Goal: Task Accomplishment & Management: Use online tool/utility

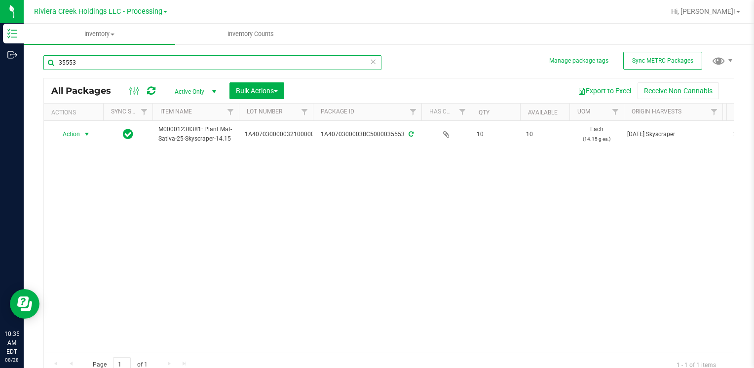
click at [109, 66] on input "35553" at bounding box center [212, 62] width 338 height 15
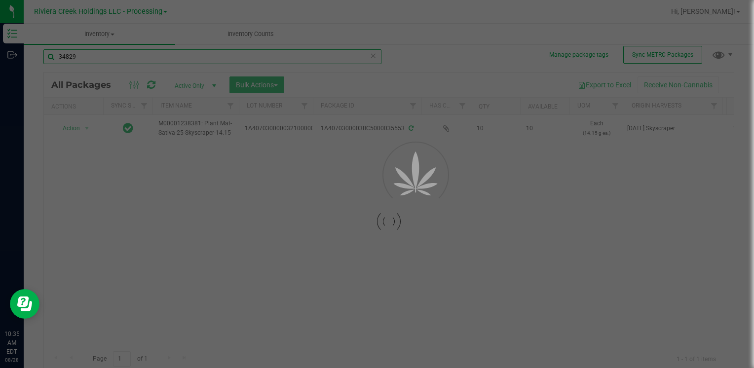
scroll to position [8, 0]
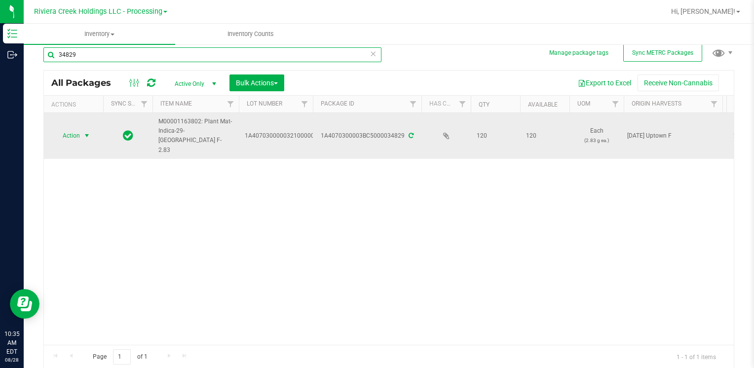
type input "34829"
click at [86, 135] on span "select" at bounding box center [87, 136] width 12 height 14
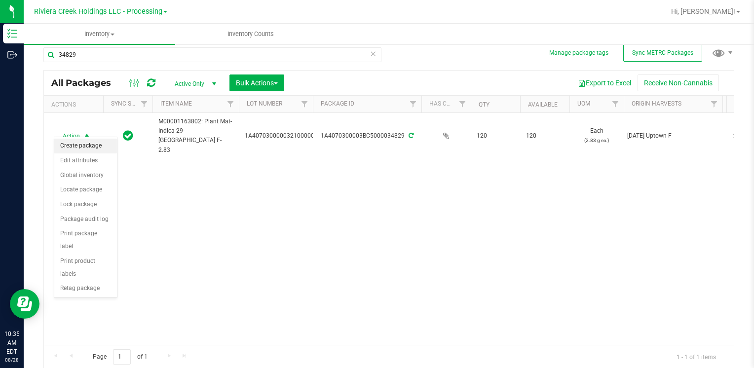
click at [84, 147] on li "Create package" at bounding box center [85, 146] width 63 height 15
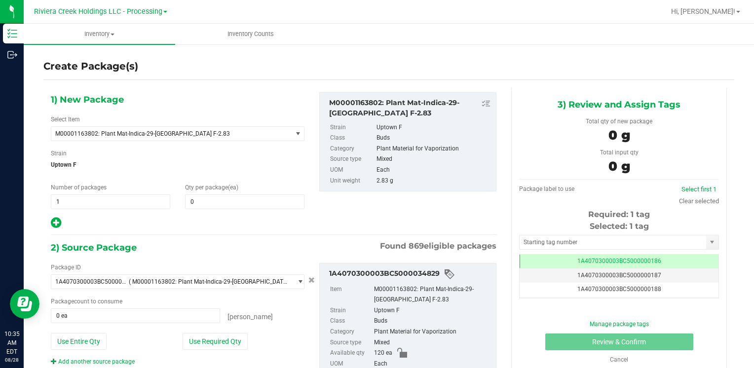
click at [253, 210] on div "1) New Package Select Item M00001163802: Plant Mat-Indica-29-[GEOGRAPHIC_DATA] …" at bounding box center [177, 160] width 268 height 137
click at [252, 204] on span at bounding box center [244, 201] width 119 height 15
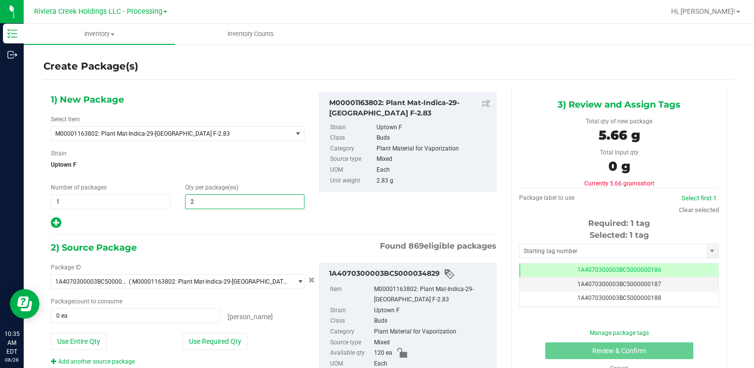
type input "20"
click at [211, 341] on button "Use Required Qty" at bounding box center [214, 341] width 65 height 17
type input "20 ea"
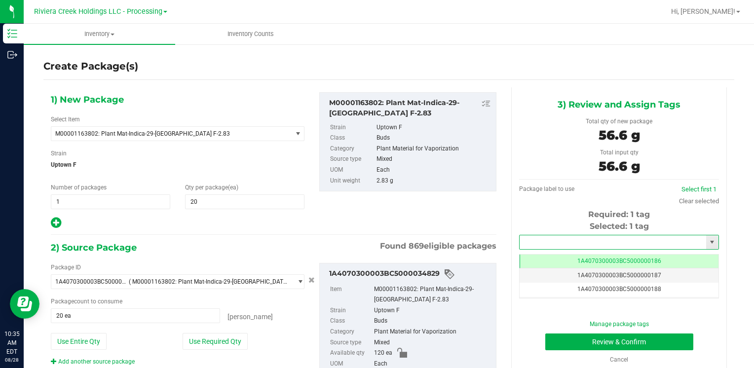
click at [564, 240] on input "text" at bounding box center [612, 242] width 186 height 14
click at [555, 255] on li "1A4070300003BC5000015618" at bounding box center [612, 259] width 196 height 15
type input "1A4070300003BC5000015618"
click at [562, 339] on button "Review & Confirm" at bounding box center [619, 341] width 148 height 17
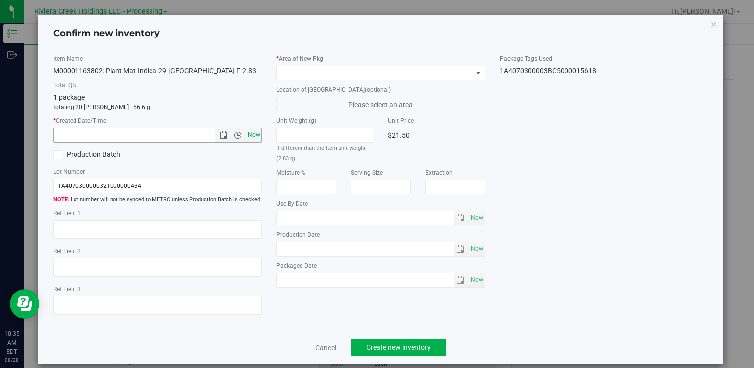
click at [253, 134] on span "Now" at bounding box center [253, 135] width 17 height 14
type input "[DATE] 10:35 AM"
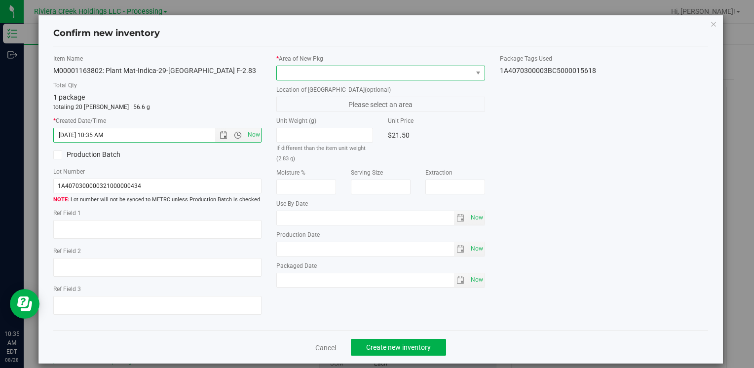
click at [286, 74] on span at bounding box center [374, 73] width 195 height 14
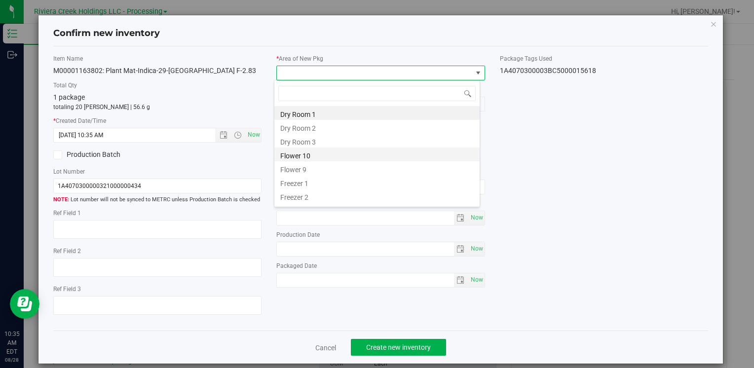
click at [320, 157] on li "Flower 10" at bounding box center [376, 154] width 205 height 14
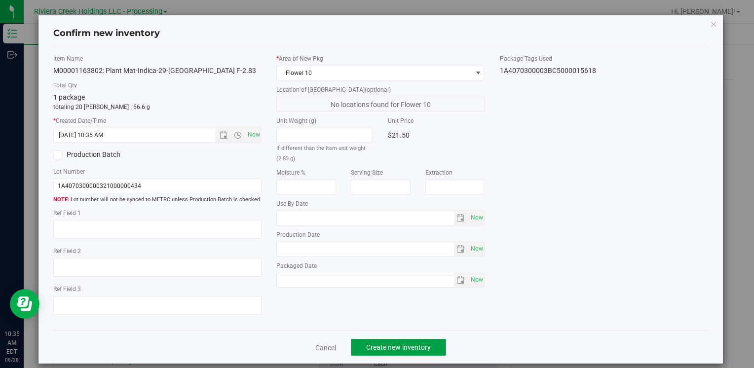
click at [384, 339] on button "Create new inventory" at bounding box center [398, 347] width 95 height 17
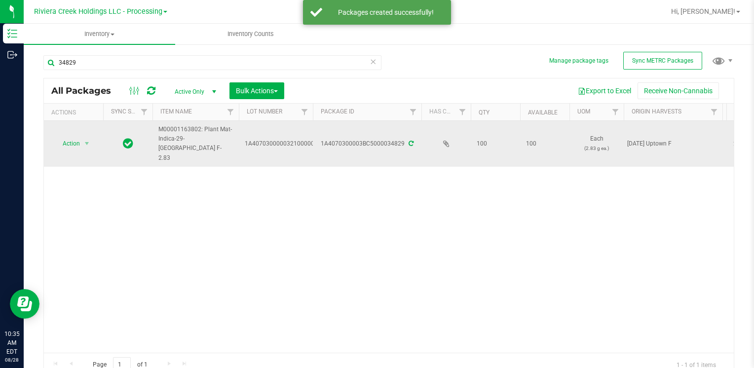
click at [77, 129] on td "Action Action Create package Edit attributes Global inventory Locate package Lo…" at bounding box center [73, 144] width 59 height 46
click at [74, 140] on span "Action" at bounding box center [67, 144] width 27 height 14
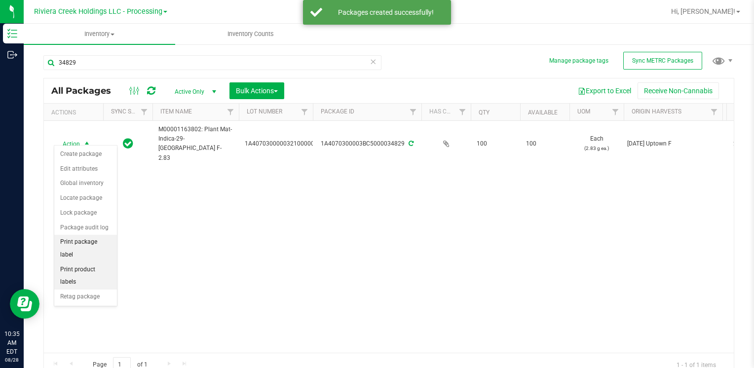
click at [97, 244] on li "Print package label" at bounding box center [85, 248] width 63 height 27
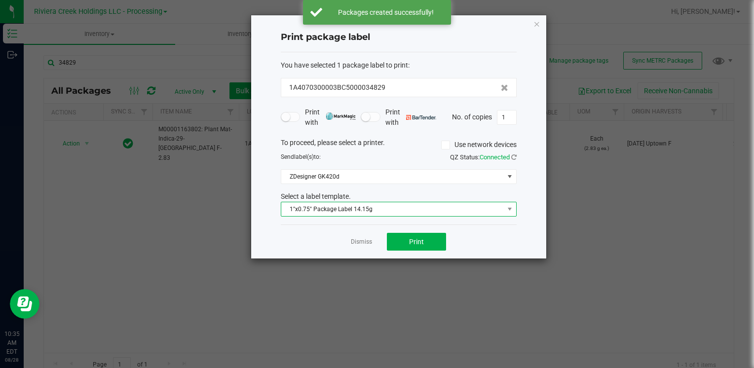
click at [372, 211] on span "1"x0.75" Package Label 14.15g" at bounding box center [392, 209] width 222 height 14
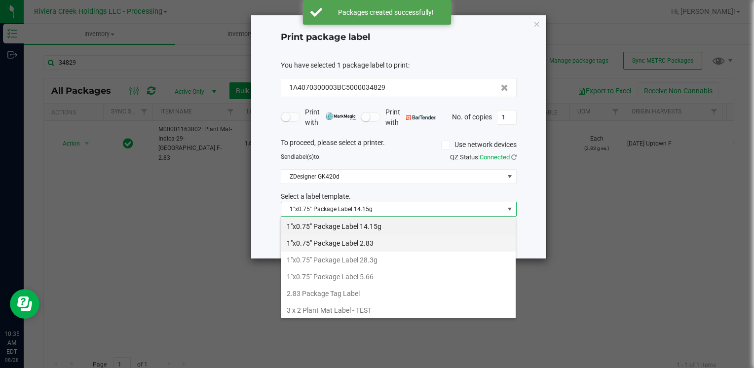
click at [370, 240] on li "1"x0.75" Package Label 2.83" at bounding box center [398, 243] width 235 height 17
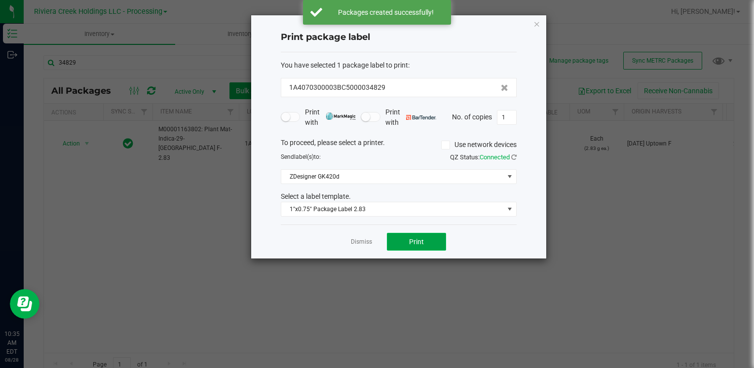
click at [402, 235] on button "Print" at bounding box center [416, 242] width 59 height 18
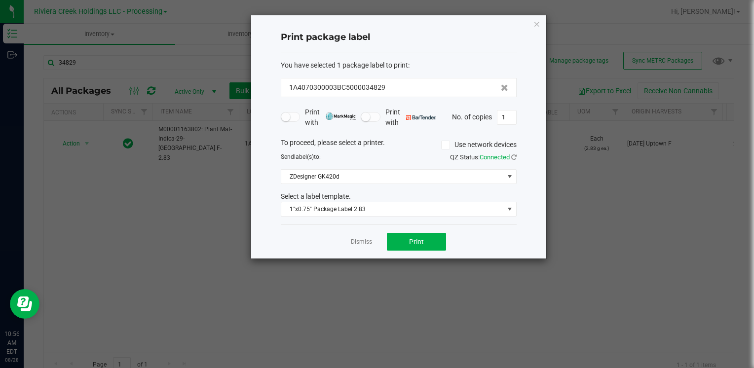
click at [536, 26] on icon "button" at bounding box center [536, 24] width 7 height 12
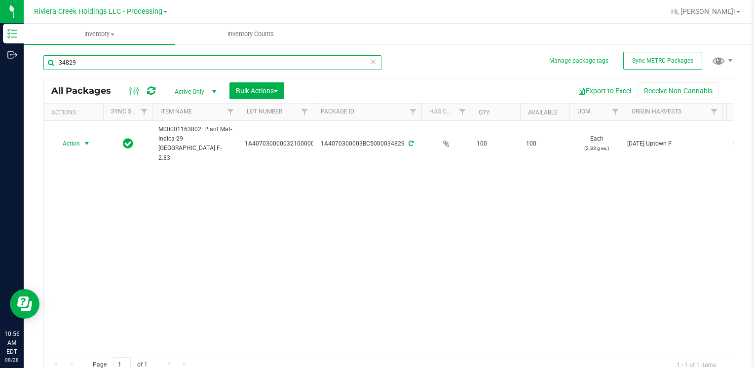
click at [93, 64] on input "34829" at bounding box center [212, 62] width 338 height 15
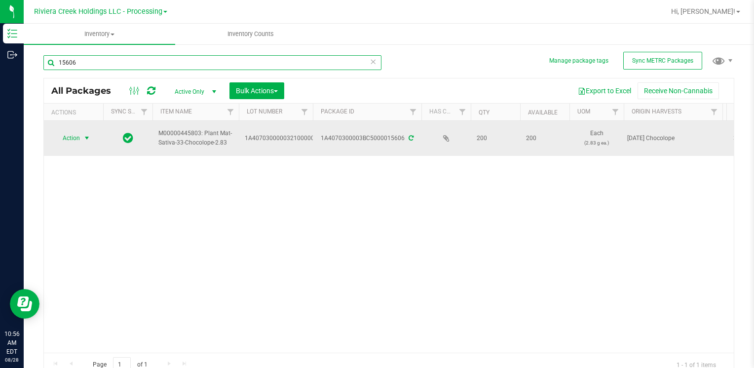
type input "15606"
click at [87, 137] on span "select" at bounding box center [87, 138] width 8 height 8
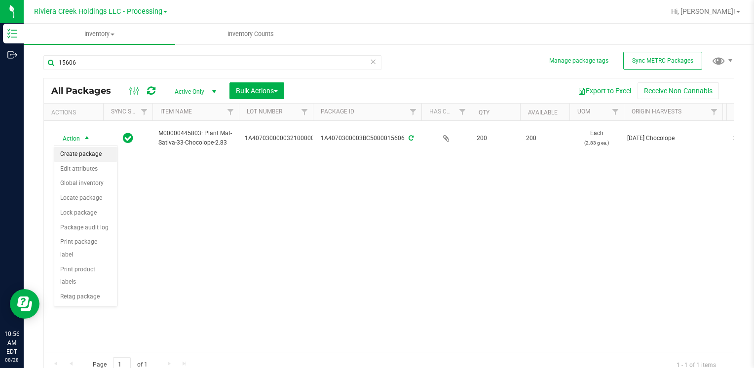
click at [108, 153] on li "Create package" at bounding box center [85, 154] width 63 height 15
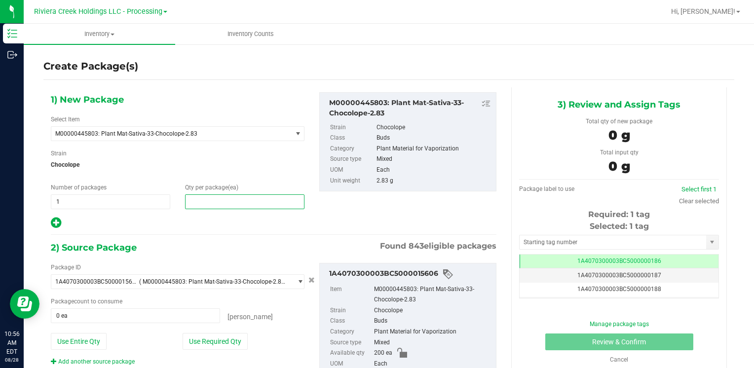
click at [188, 205] on span at bounding box center [244, 201] width 119 height 15
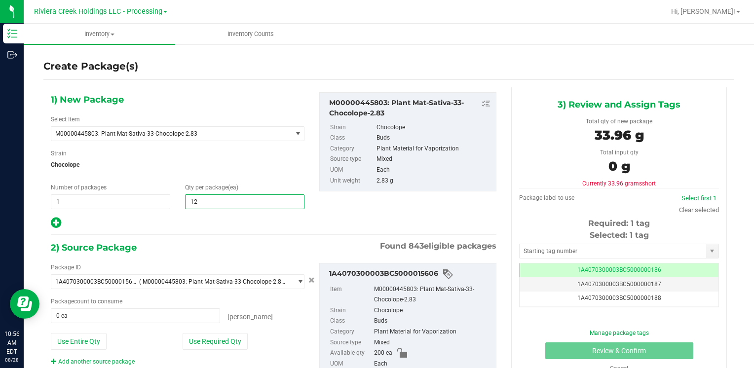
type input "1"
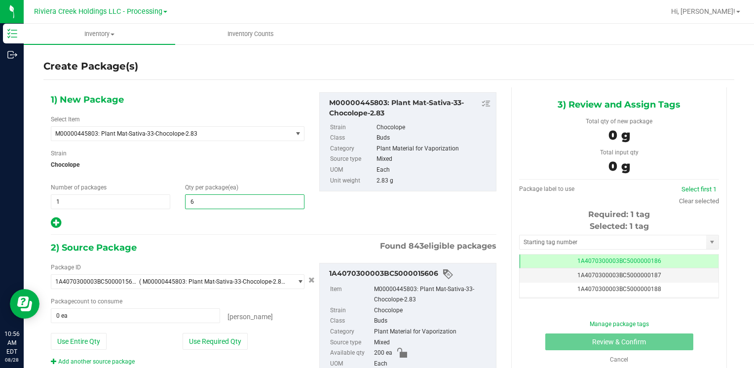
type input "60"
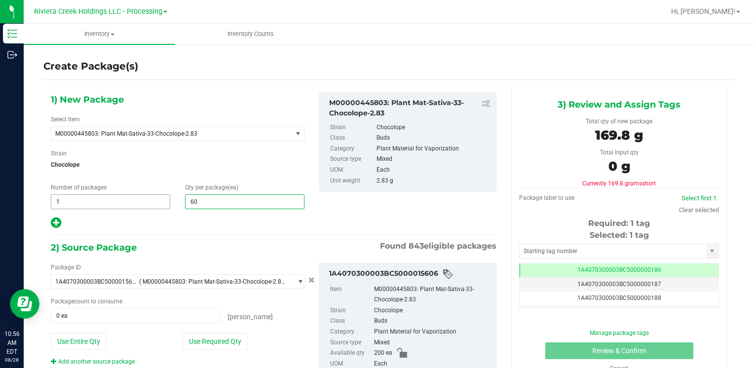
type input "60"
click at [120, 198] on span "1 1" at bounding box center [110, 201] width 119 height 15
click at [120, 198] on input "1" at bounding box center [110, 202] width 118 height 14
type input "2"
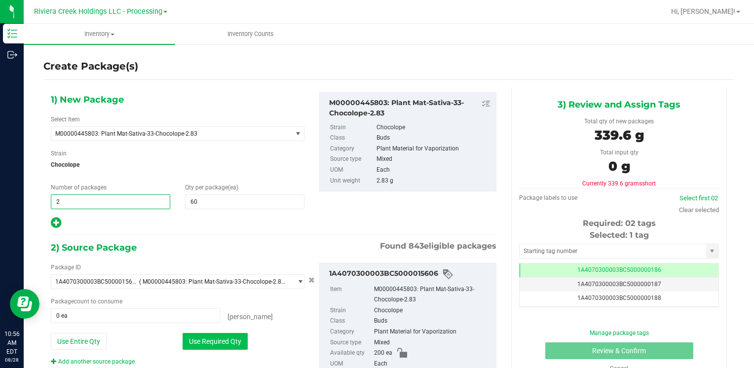
type input "2"
click at [224, 338] on button "Use Required Qty" at bounding box center [214, 341] width 65 height 17
type input "120 ea"
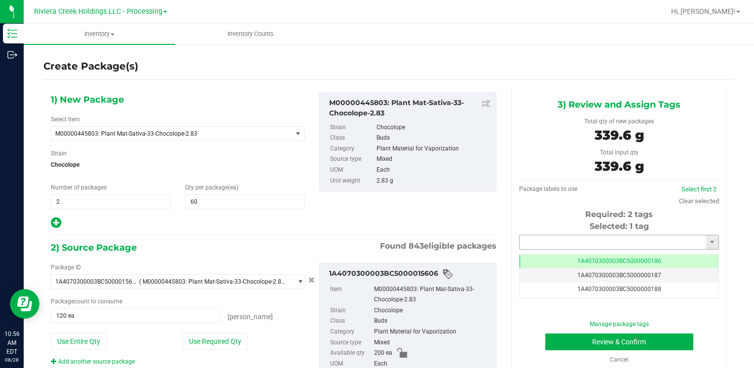
click at [542, 244] on input "text" at bounding box center [612, 242] width 186 height 14
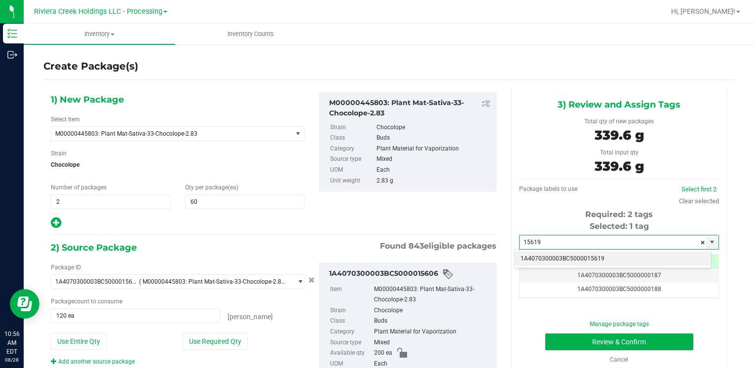
click at [571, 254] on li "1A4070300003BC5000015619" at bounding box center [612, 259] width 196 height 15
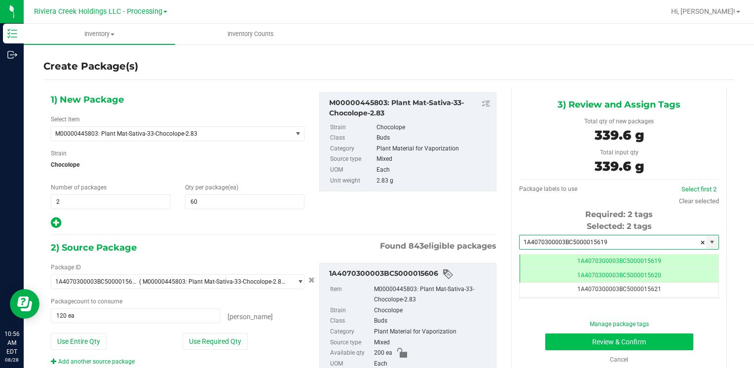
type input "1A4070300003BC5000015619"
click at [581, 335] on button "Review & Confirm" at bounding box center [619, 341] width 148 height 17
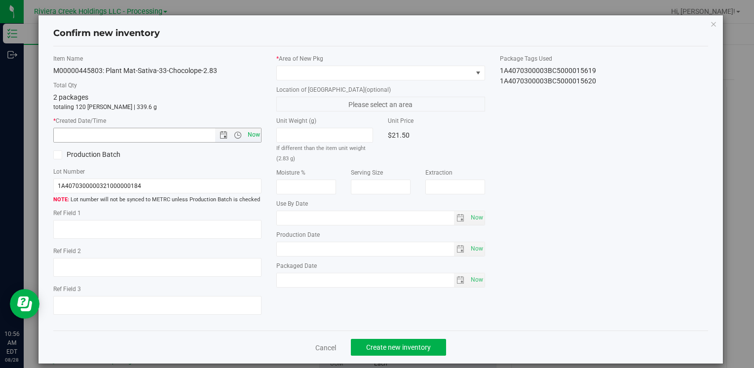
click at [253, 136] on span "Now" at bounding box center [253, 135] width 17 height 14
type input "[DATE] 10:56 AM"
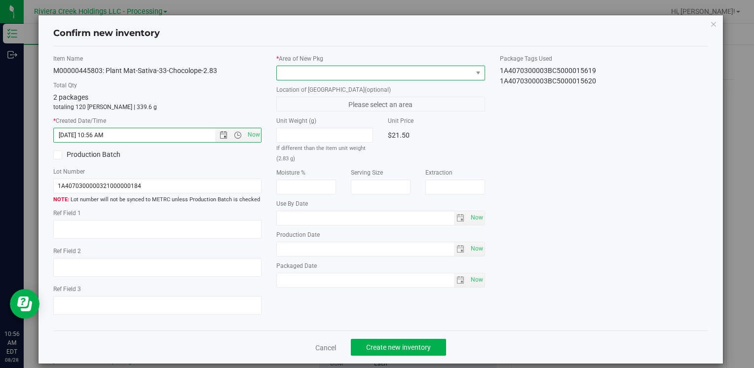
click at [286, 70] on span at bounding box center [374, 73] width 195 height 14
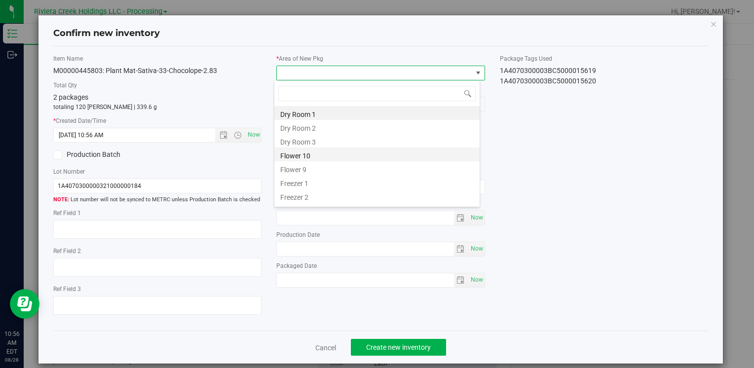
click at [325, 153] on li "Flower 10" at bounding box center [376, 154] width 205 height 14
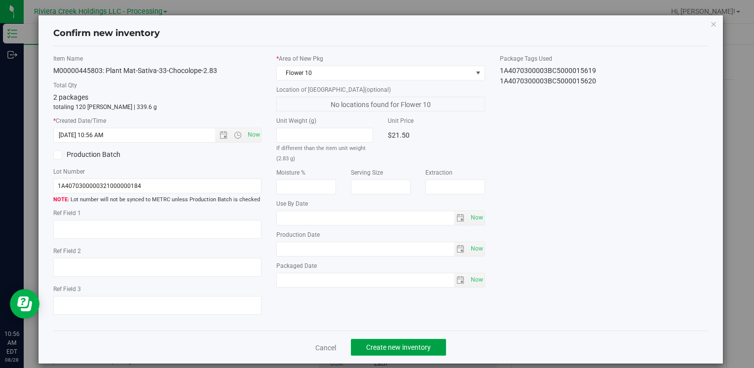
click at [385, 348] on span "Create new inventory" at bounding box center [398, 347] width 65 height 8
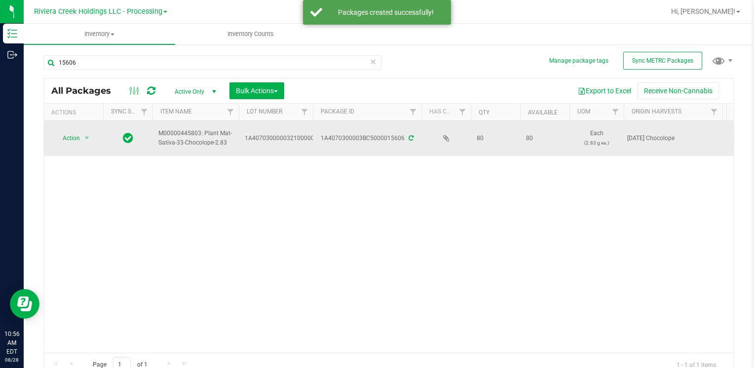
click at [75, 133] on span "Action" at bounding box center [67, 138] width 27 height 14
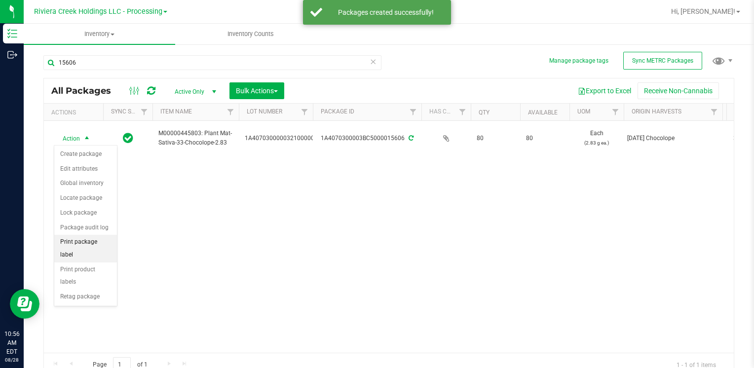
click at [102, 236] on li "Print package label" at bounding box center [85, 248] width 63 height 27
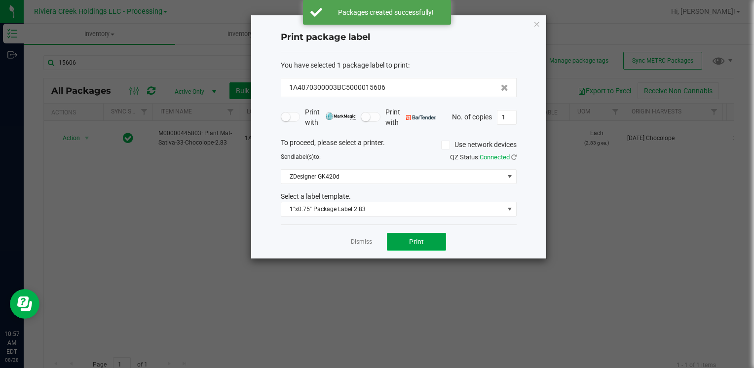
click at [409, 244] on span "Print" at bounding box center [416, 242] width 15 height 8
click at [409, 243] on span "Print" at bounding box center [416, 242] width 15 height 8
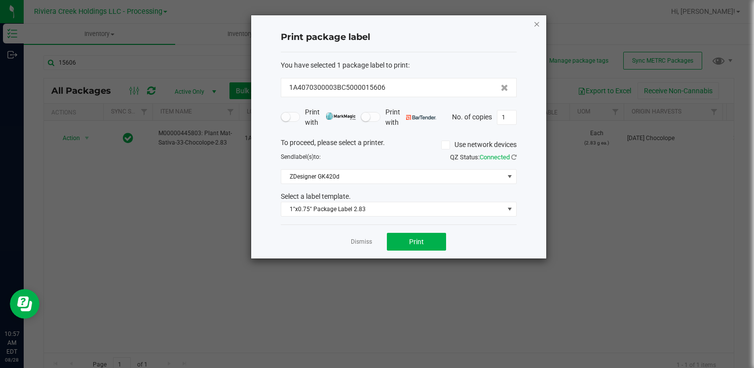
click at [538, 25] on icon "button" at bounding box center [536, 24] width 7 height 12
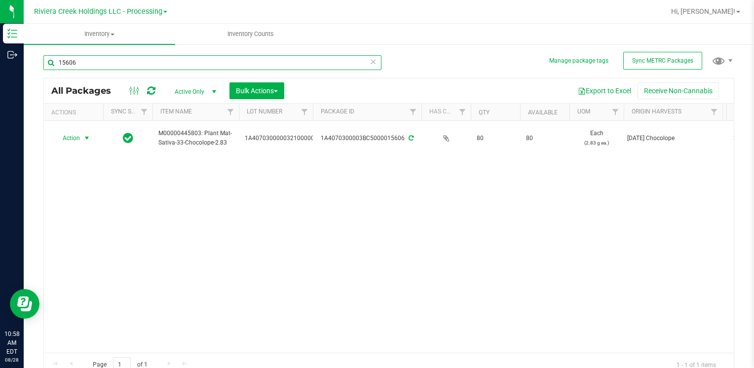
click at [107, 67] on input "15606" at bounding box center [212, 62] width 338 height 15
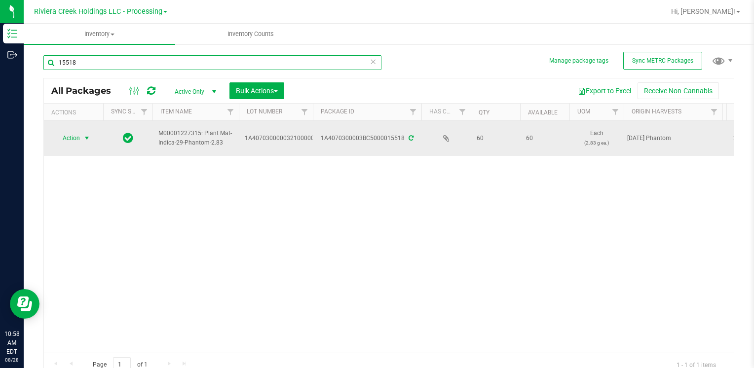
type input "15518"
click at [75, 139] on span "Action" at bounding box center [67, 138] width 27 height 14
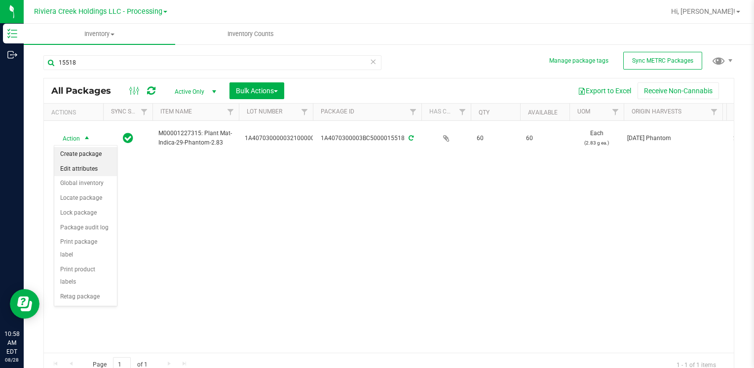
click at [89, 155] on li "Create package" at bounding box center [85, 154] width 63 height 15
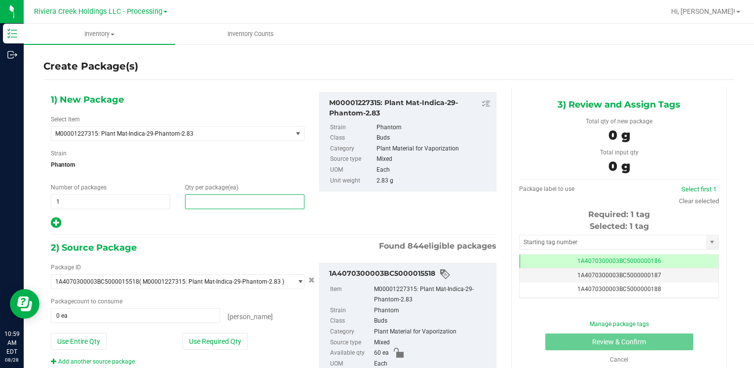
click at [214, 201] on span at bounding box center [244, 201] width 119 height 15
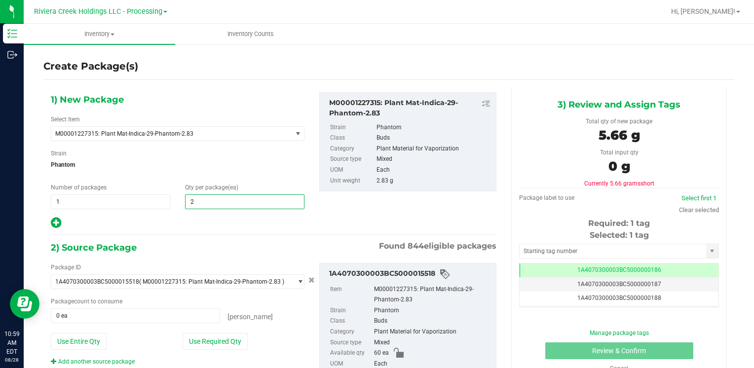
type input "20"
click at [207, 331] on div "Package ID 1A4070300003BC5000015518 ( M00001227315: Plant Mat-Indica-29-Phantom…" at bounding box center [177, 314] width 268 height 103
click at [204, 340] on button "Use Required Qty" at bounding box center [214, 341] width 65 height 17
type input "20 ea"
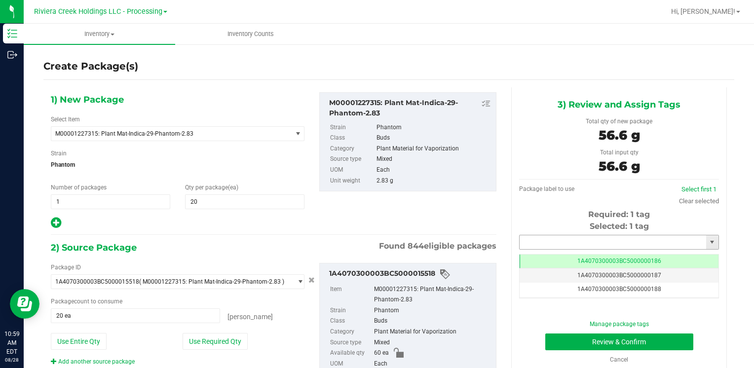
click at [529, 238] on input "text" at bounding box center [612, 242] width 186 height 14
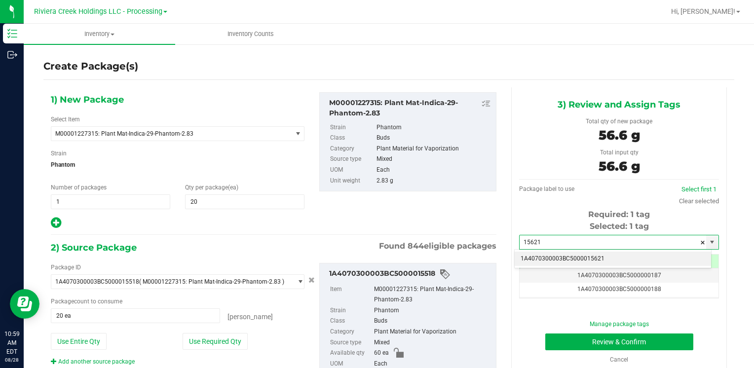
click at [529, 253] on li "1A4070300003BC5000015621" at bounding box center [612, 259] width 196 height 15
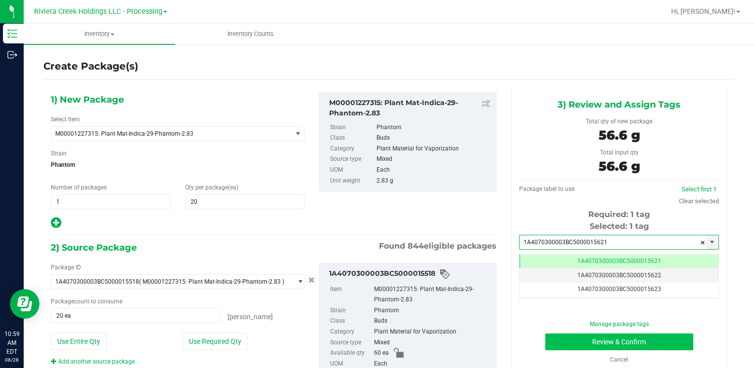
type input "1A4070300003BC5000015621"
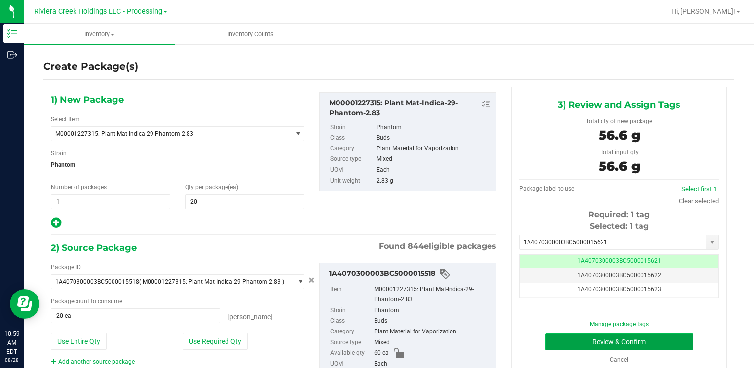
click at [566, 343] on button "Review & Confirm" at bounding box center [619, 341] width 148 height 17
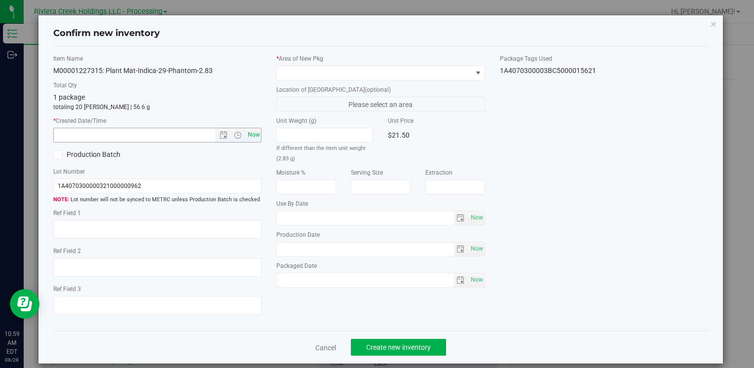
click at [249, 135] on span "Now" at bounding box center [253, 135] width 17 height 14
type input "[DATE] 10:59 AM"
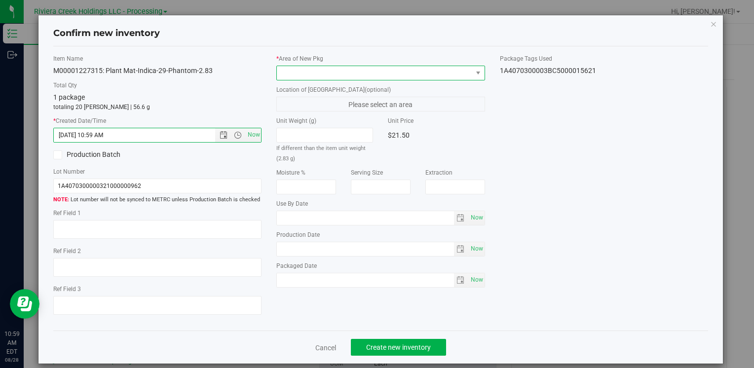
click at [308, 70] on span at bounding box center [374, 73] width 195 height 14
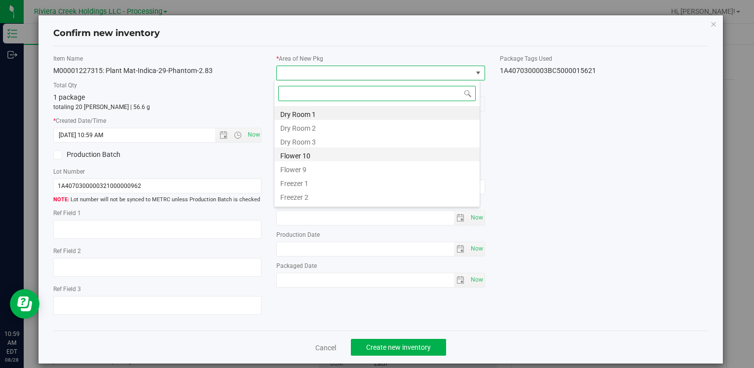
click at [316, 153] on li "Flower 10" at bounding box center [376, 154] width 205 height 14
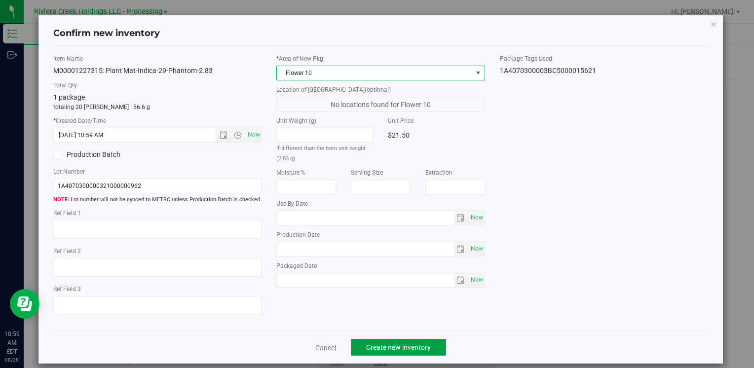
click at [390, 347] on span "Create new inventory" at bounding box center [398, 347] width 65 height 8
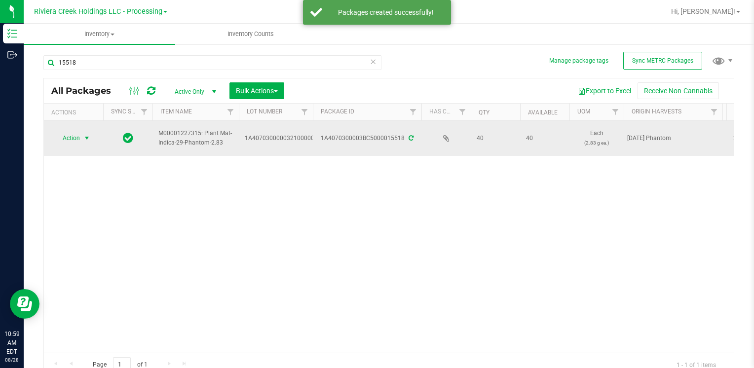
click at [81, 142] on span "select" at bounding box center [87, 138] width 12 height 14
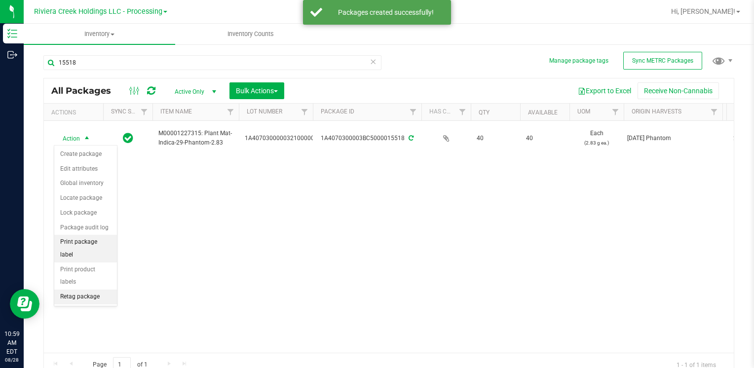
drag, startPoint x: 87, startPoint y: 235, endPoint x: 108, endPoint y: 241, distance: 22.0
click at [87, 235] on li "Print package label" at bounding box center [85, 248] width 63 height 27
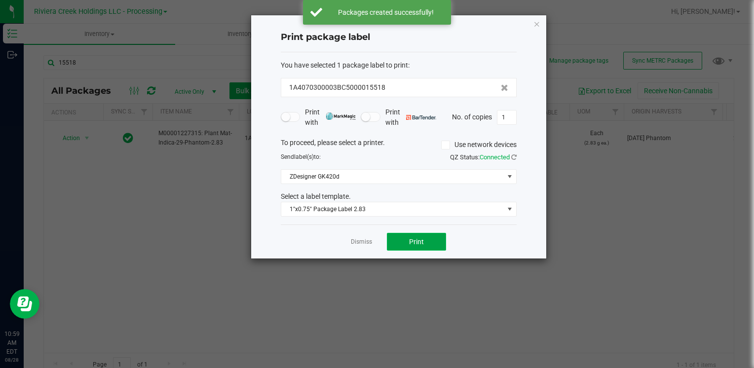
click at [418, 244] on button "Print" at bounding box center [416, 242] width 59 height 18
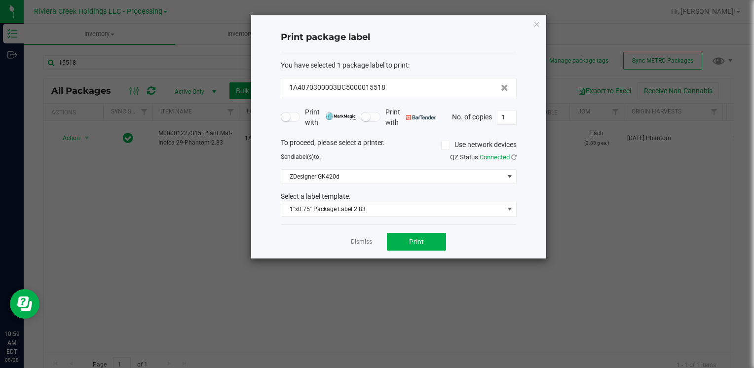
click at [537, 25] on icon "button" at bounding box center [536, 24] width 7 height 12
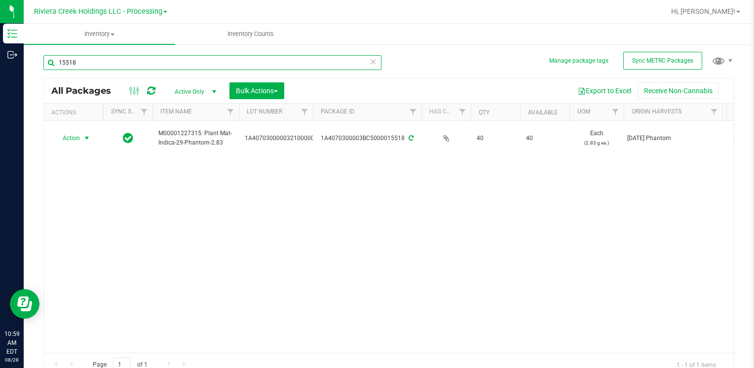
click at [94, 65] on input "15518" at bounding box center [212, 62] width 338 height 15
click at [94, 64] on input "15518" at bounding box center [212, 62] width 338 height 15
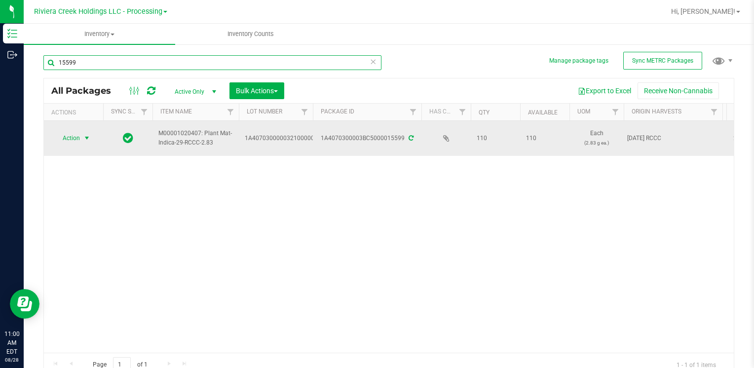
type input "15599"
click at [69, 139] on span "Action" at bounding box center [67, 138] width 27 height 14
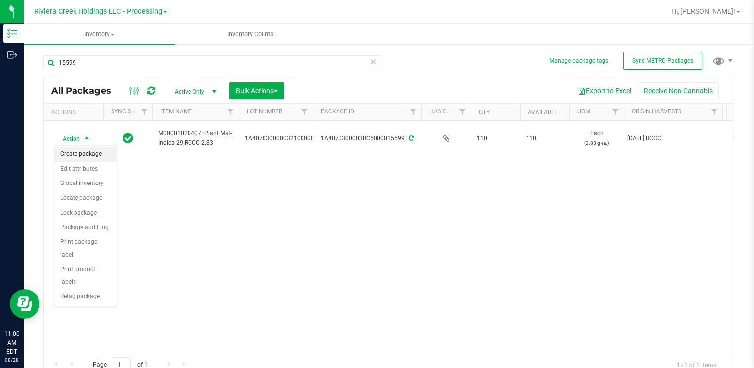
click at [81, 150] on li "Create package" at bounding box center [85, 154] width 63 height 15
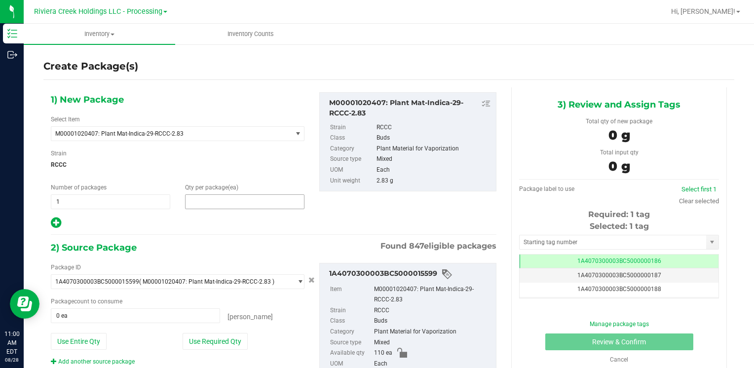
click at [221, 201] on span at bounding box center [244, 201] width 119 height 15
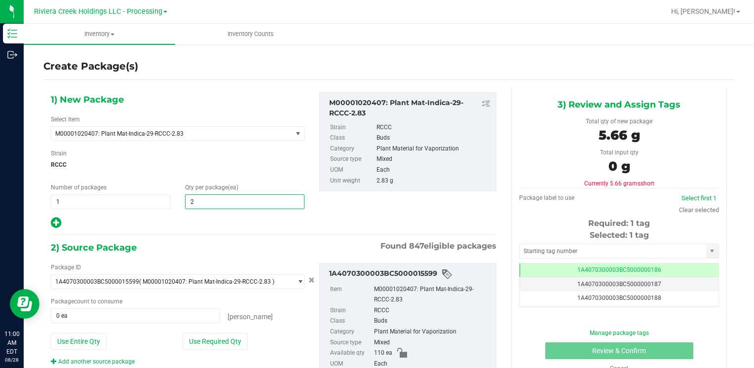
type input "20"
click at [194, 346] on button "Use Required Qty" at bounding box center [214, 341] width 65 height 17
type input "20 ea"
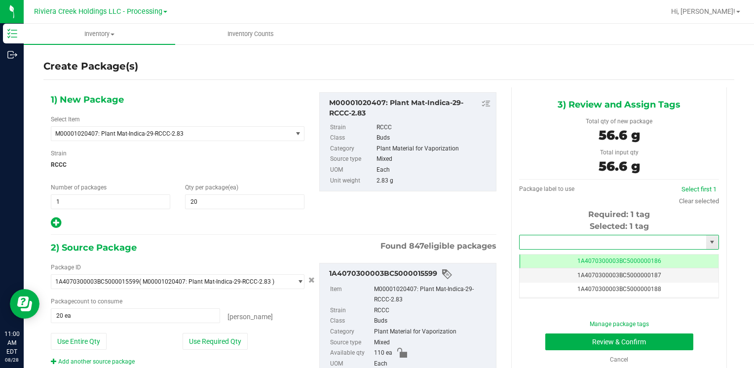
click at [548, 236] on input "text" at bounding box center [612, 242] width 186 height 14
click at [541, 252] on li "1A4070300003BC5000015622" at bounding box center [612, 259] width 196 height 15
type input "1A4070300003BC5000015622"
click at [560, 344] on button "Review & Confirm" at bounding box center [619, 341] width 148 height 17
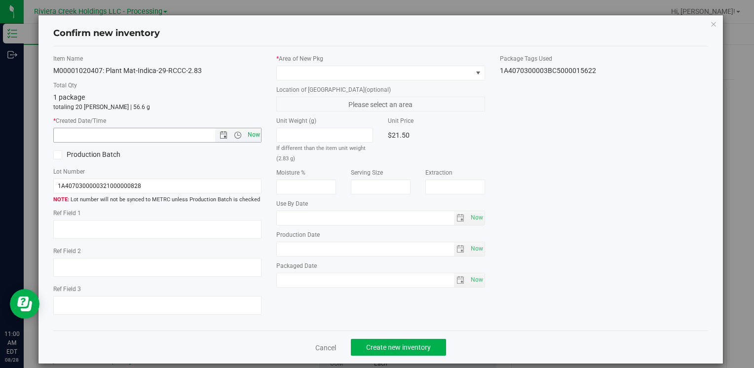
click at [251, 136] on span "Now" at bounding box center [253, 135] width 17 height 14
type input "[DATE] 11:00 AM"
click at [296, 70] on span at bounding box center [374, 73] width 195 height 14
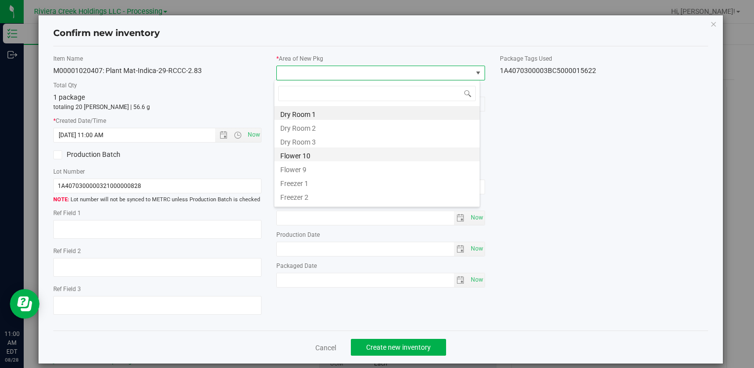
click at [322, 159] on li "Flower 10" at bounding box center [376, 154] width 205 height 14
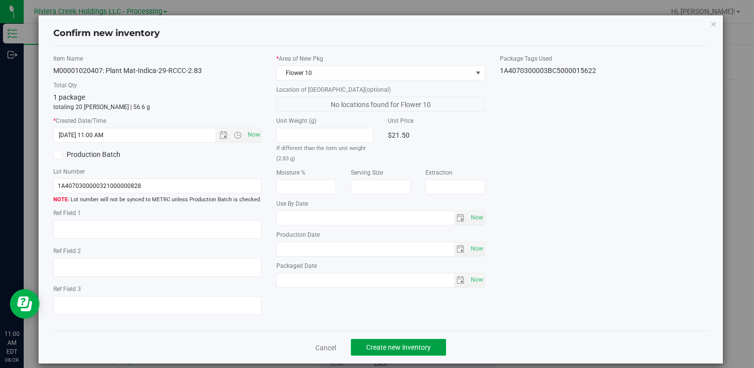
click at [377, 347] on span "Create new inventory" at bounding box center [398, 347] width 65 height 8
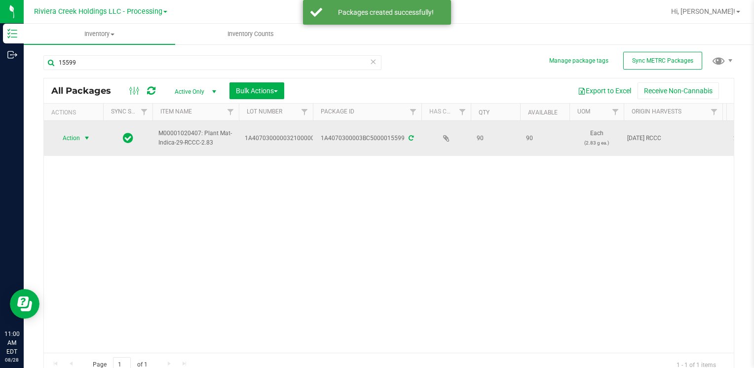
click at [75, 136] on span "Action" at bounding box center [67, 138] width 27 height 14
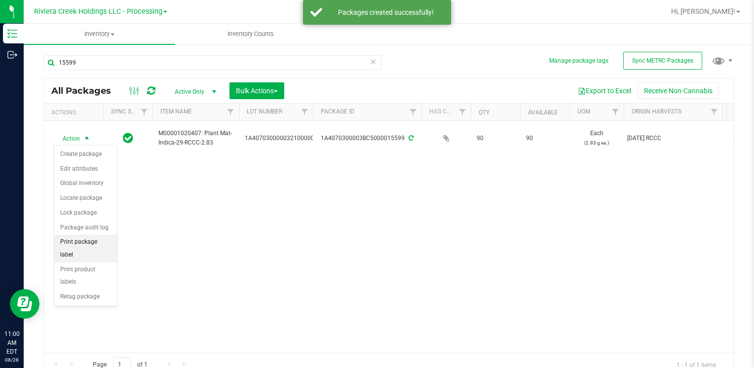
click at [96, 240] on li "Print package label" at bounding box center [85, 248] width 63 height 27
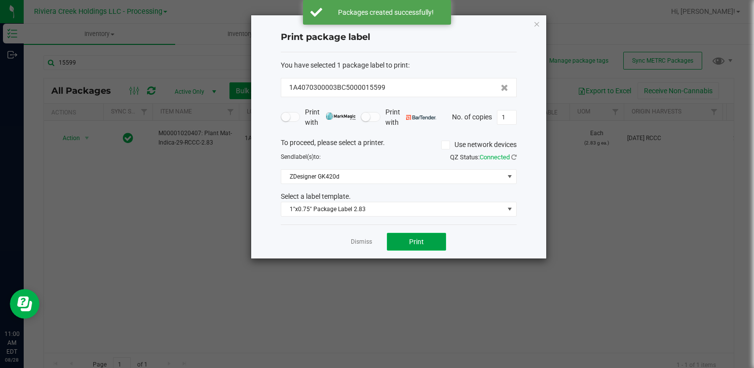
click at [420, 246] on button "Print" at bounding box center [416, 242] width 59 height 18
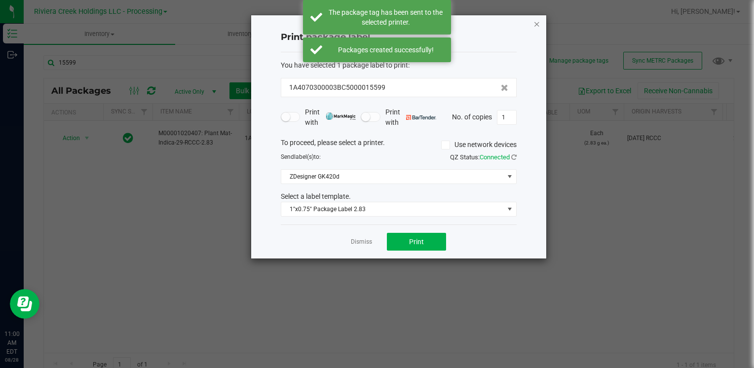
click at [537, 22] on icon "button" at bounding box center [536, 24] width 7 height 12
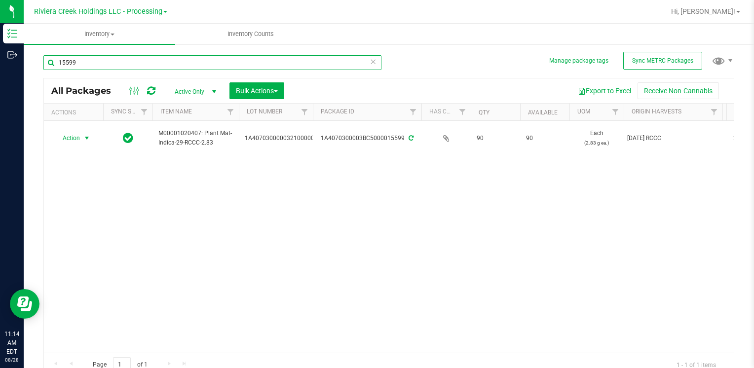
click at [91, 66] on input "15599" at bounding box center [212, 62] width 338 height 15
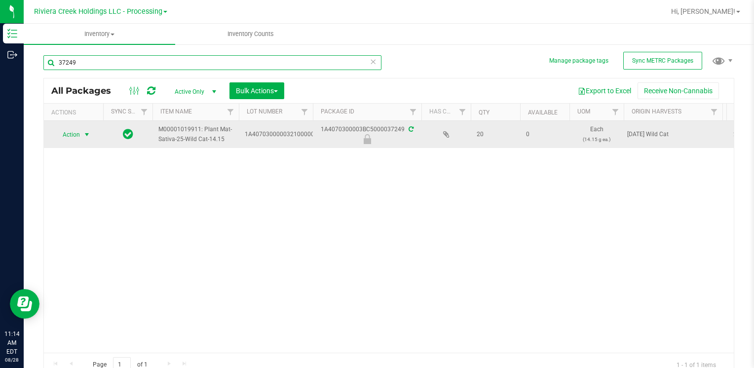
type input "37249"
click at [83, 132] on span "select" at bounding box center [87, 135] width 8 height 8
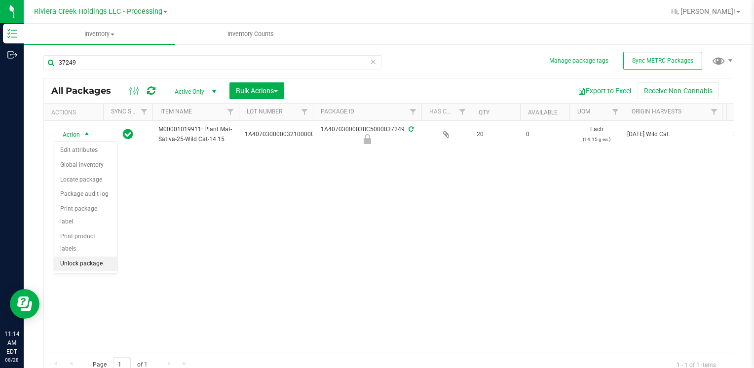
click at [99, 256] on li "Unlock package" at bounding box center [85, 263] width 63 height 15
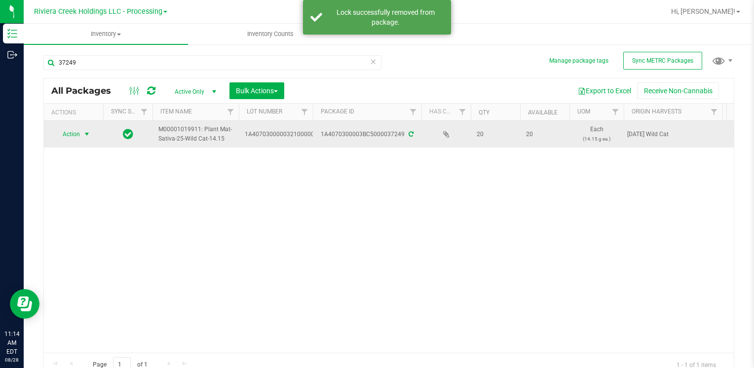
click at [61, 135] on span "Action" at bounding box center [67, 134] width 27 height 14
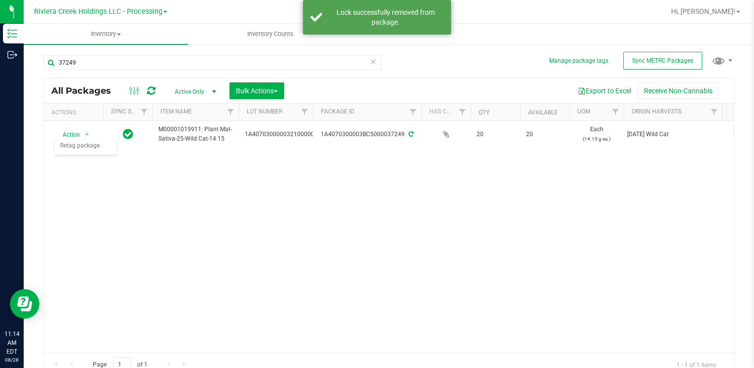
click at [226, 183] on div "Action Action Create package Edit attributes Global inventory Locate package Lo…" at bounding box center [389, 237] width 690 height 232
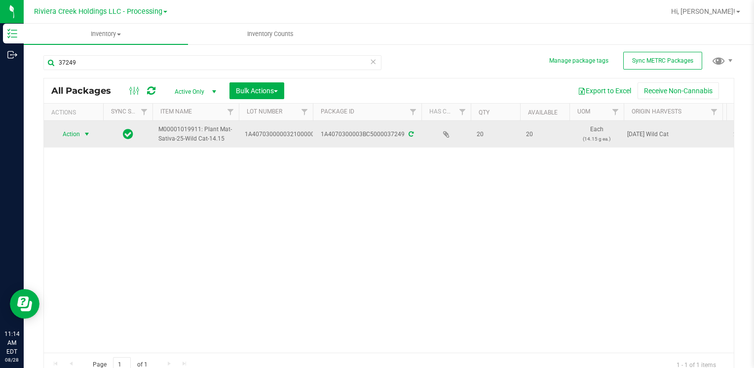
click at [79, 132] on span "Action" at bounding box center [67, 134] width 27 height 14
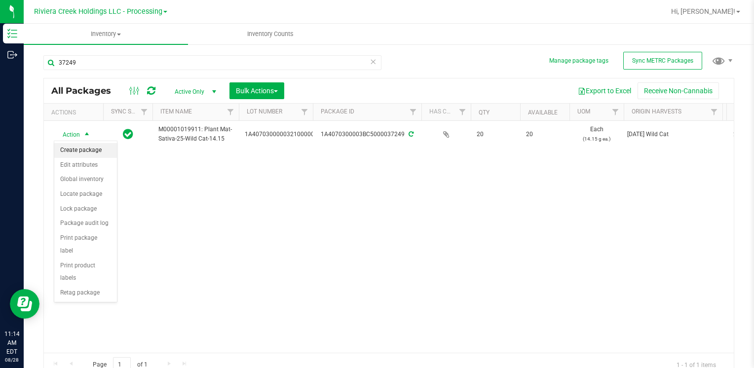
click at [85, 150] on li "Create package" at bounding box center [85, 150] width 63 height 15
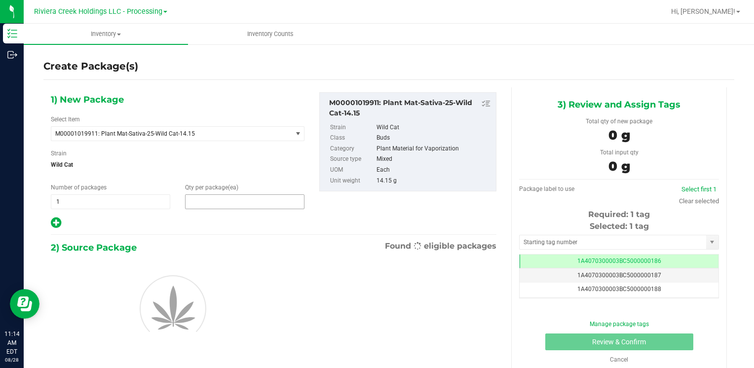
click at [226, 198] on span at bounding box center [244, 201] width 119 height 15
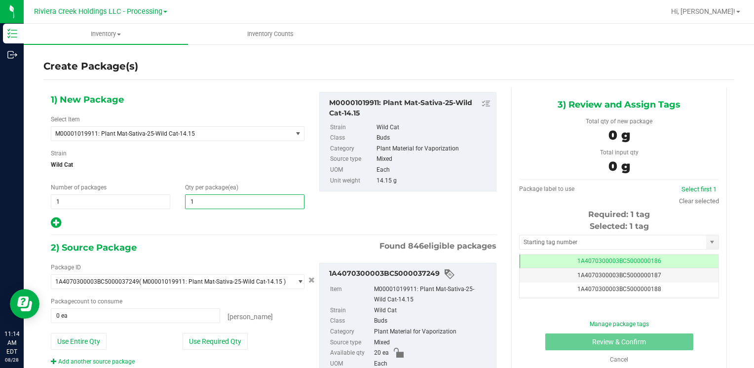
type input "10"
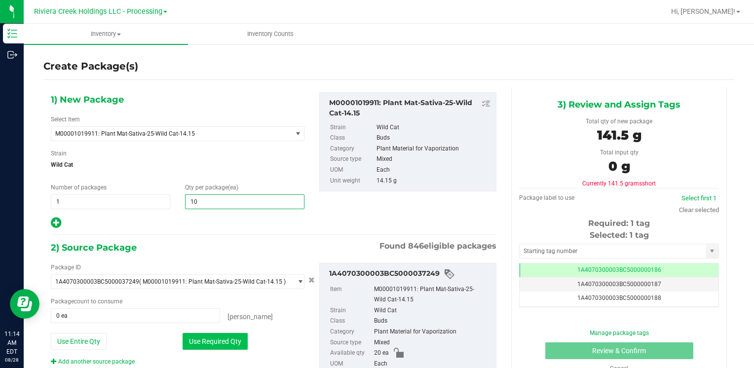
type input "10"
click at [201, 340] on button "Use Required Qty" at bounding box center [214, 341] width 65 height 17
type input "10 ea"
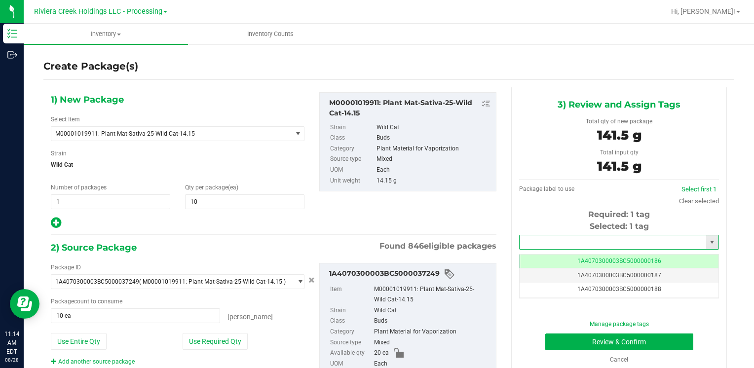
click at [557, 244] on input "text" at bounding box center [612, 242] width 186 height 14
click at [550, 252] on li "1A4070300003BC5000015623" at bounding box center [612, 259] width 196 height 15
type input "1A4070300003BC5000015623"
click at [567, 338] on button "Review & Confirm" at bounding box center [619, 341] width 148 height 17
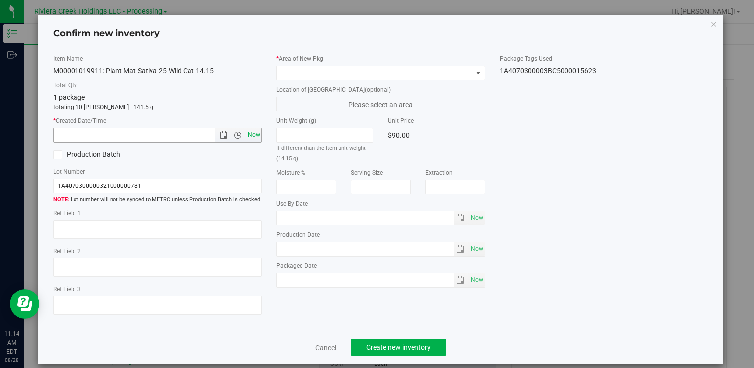
click at [245, 137] on span "Now" at bounding box center [253, 135] width 17 height 14
type input "[DATE] 11:14 AM"
click at [308, 71] on span at bounding box center [374, 73] width 195 height 14
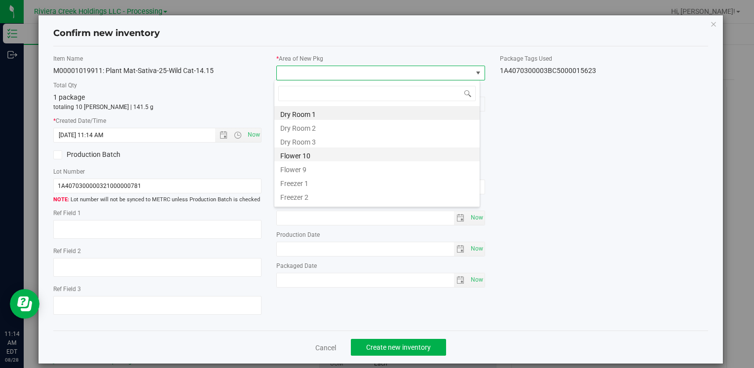
click at [328, 158] on li "Flower 10" at bounding box center [376, 154] width 205 height 14
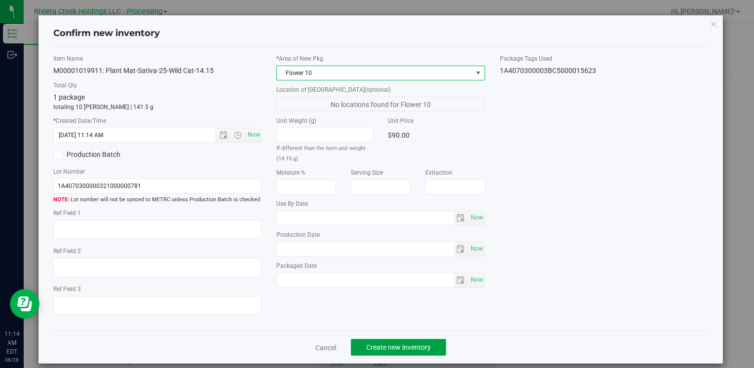
click at [373, 354] on button "Create new inventory" at bounding box center [398, 347] width 95 height 17
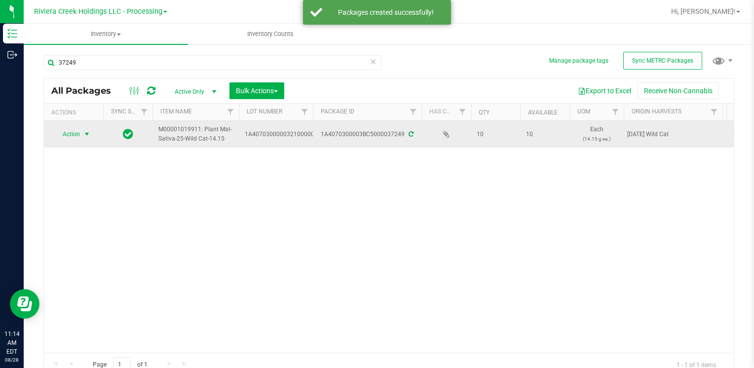
click at [71, 133] on span "Action" at bounding box center [67, 134] width 27 height 14
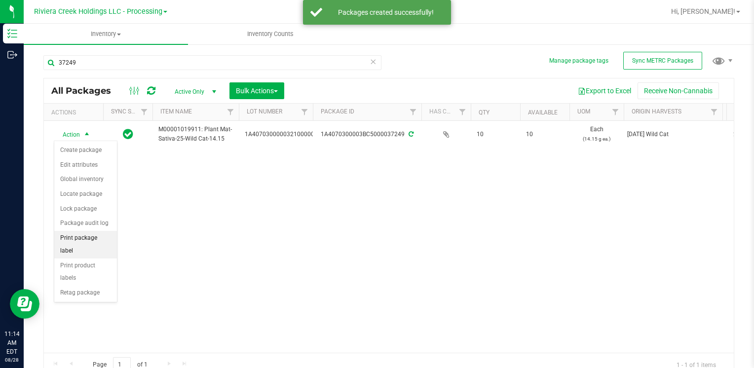
click at [88, 240] on li "Print package label" at bounding box center [85, 244] width 63 height 27
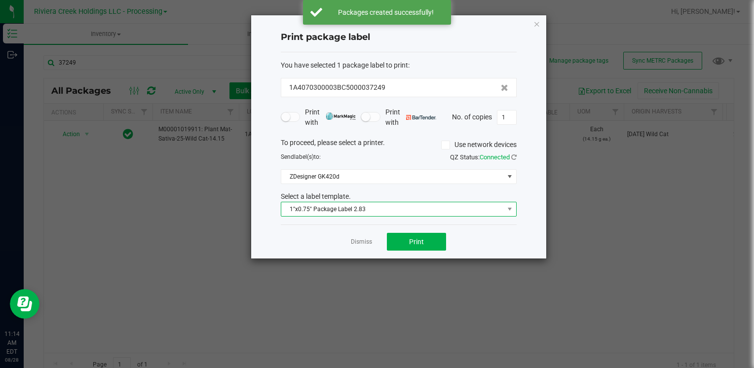
click at [385, 213] on span "1"x0.75" Package Label 2.83" at bounding box center [392, 209] width 222 height 14
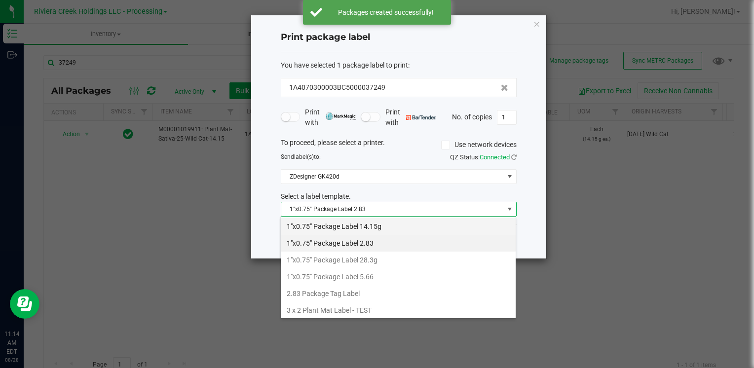
click at [390, 223] on li "1"x0.75" Package Label 14.15g" at bounding box center [398, 226] width 235 height 17
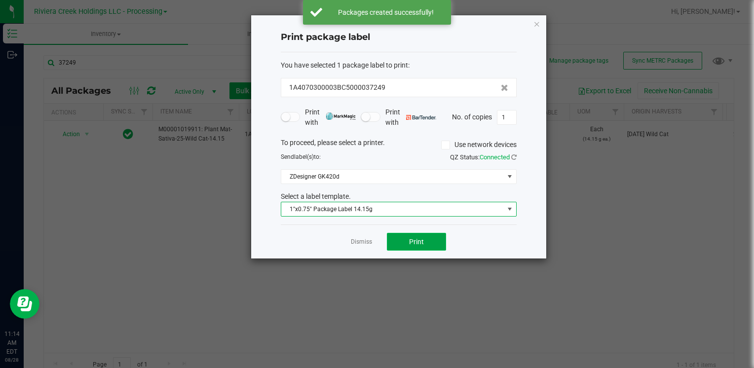
click at [422, 241] on span "Print" at bounding box center [416, 242] width 15 height 8
